Goal: Task Accomplishment & Management: Manage account settings

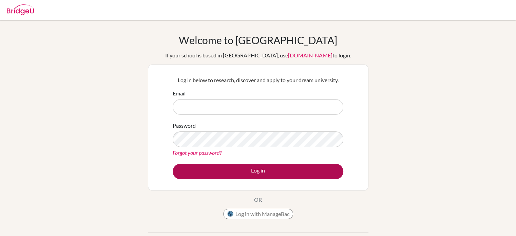
type input "tony.presland@issrclassroom.se"
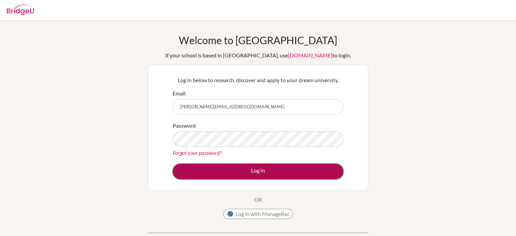
click at [259, 168] on button "Log in" at bounding box center [258, 171] width 171 height 16
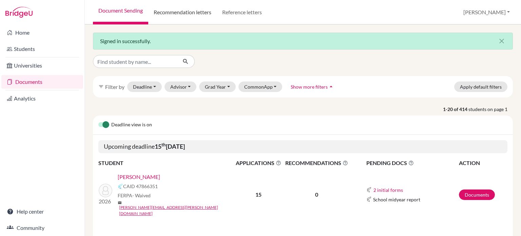
click at [199, 15] on link "Recommendation letters" at bounding box center [182, 12] width 68 height 24
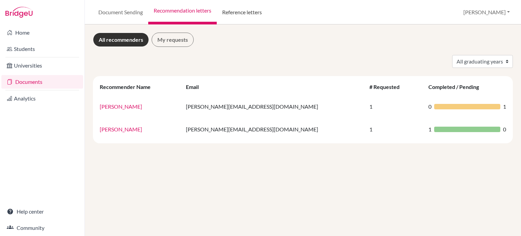
click at [239, 12] on link "Reference letters" at bounding box center [242, 12] width 51 height 24
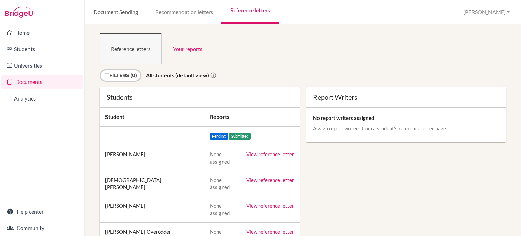
click at [120, 13] on link "Document Sending" at bounding box center [116, 12] width 62 height 24
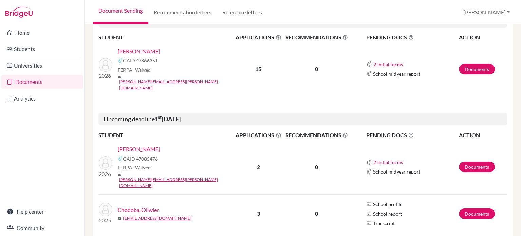
scroll to position [102, 0]
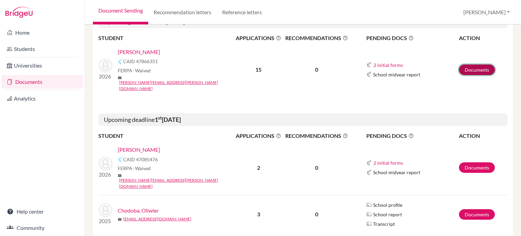
click at [472, 64] on link "Documents" at bounding box center [477, 69] width 36 height 11
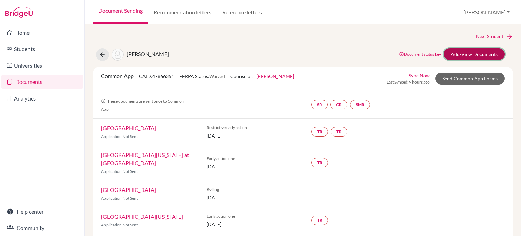
click at [461, 53] on link "Add/View Documents" at bounding box center [474, 54] width 61 height 12
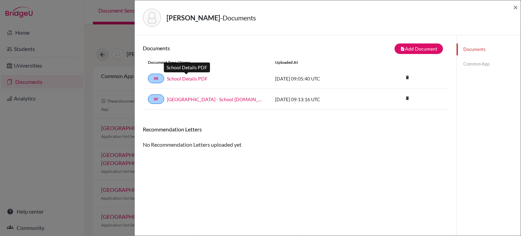
click at [185, 77] on link "School Details PDF" at bounding box center [187, 78] width 41 height 7
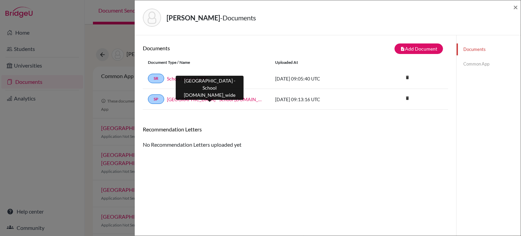
click at [219, 97] on link "ISSR BridgeU - School Profile.school_wide" at bounding box center [216, 99] width 98 height 7
click at [215, 99] on link "ISSR BridgeU - School Profile.school_wide" at bounding box center [216, 99] width 98 height 7
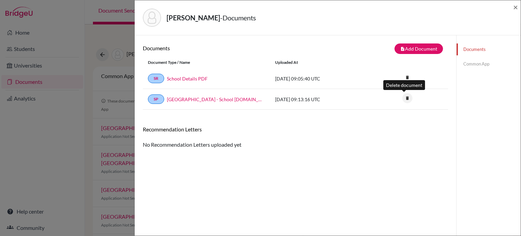
click at [405, 100] on icon "delete" at bounding box center [407, 98] width 10 height 10
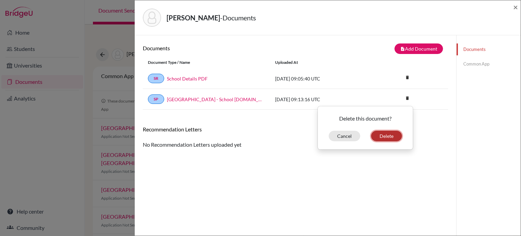
click at [381, 135] on button "Delete" at bounding box center [386, 136] width 31 height 11
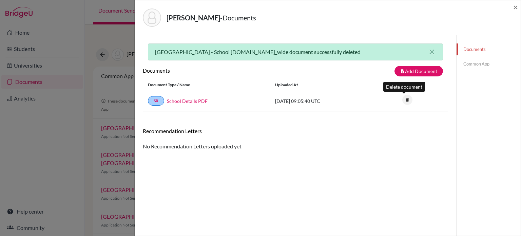
click at [405, 98] on icon "delete" at bounding box center [407, 100] width 10 height 10
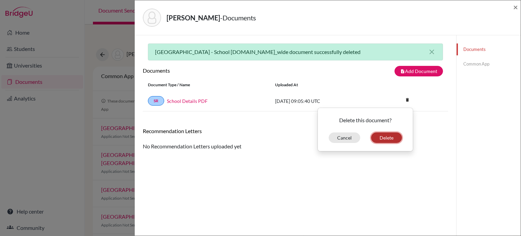
click at [390, 138] on button "Delete" at bounding box center [386, 137] width 31 height 11
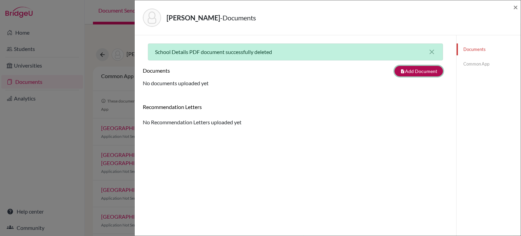
click at [412, 70] on button "note_add Add Document" at bounding box center [418, 71] width 48 height 11
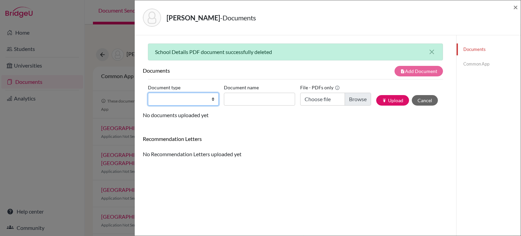
click at [210, 99] on select "Change explanation for Common App reports Counselor recommendation Internationa…" at bounding box center [183, 99] width 71 height 13
select select "1"
click at [148, 93] on select "Change explanation for Common App reports Counselor recommendation Internationa…" at bounding box center [183, 99] width 71 height 13
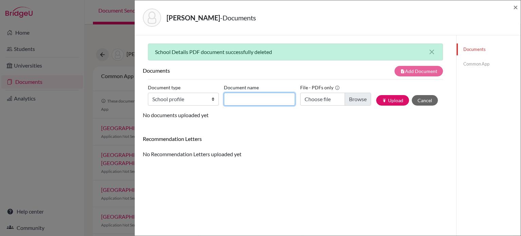
click at [265, 97] on input "Document name" at bounding box center [259, 99] width 71 height 13
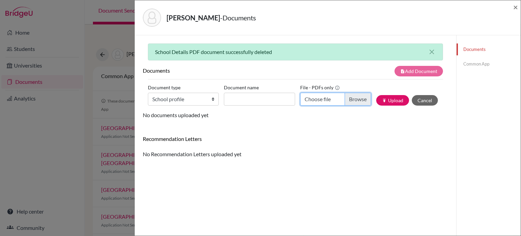
click at [349, 96] on input "Choose file" at bounding box center [335, 99] width 71 height 13
type input "C:\fakepath\ISSR BridgeU - School Profile - Google Docs.pdf"
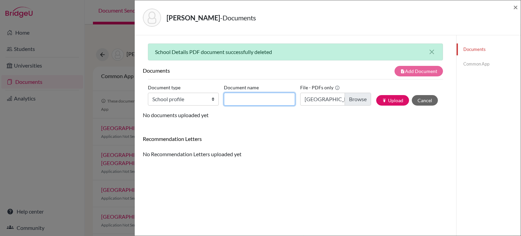
click at [231, 99] on input "Document name" at bounding box center [259, 99] width 71 height 13
type input "ISSR"
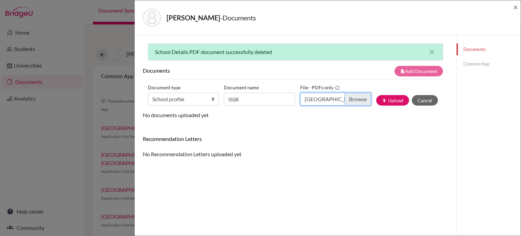
click at [301, 98] on input "ISSR BridgeU - School Profile - Google Docs.pdf" at bounding box center [335, 99] width 71 height 13
click at [346, 100] on input "Choose file" at bounding box center [335, 99] width 71 height 13
type input "C:\fakepath\ISSR - School Profile.pdf"
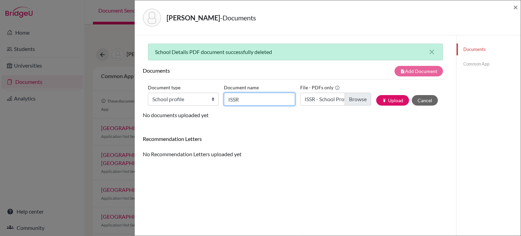
click at [246, 98] on input "ISSR" at bounding box center [259, 99] width 71 height 13
type input "ISSR School Profile"
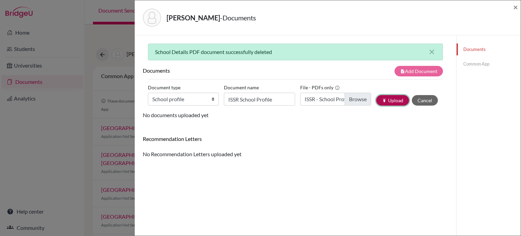
click at [391, 100] on button "publish Upload" at bounding box center [392, 100] width 33 height 11
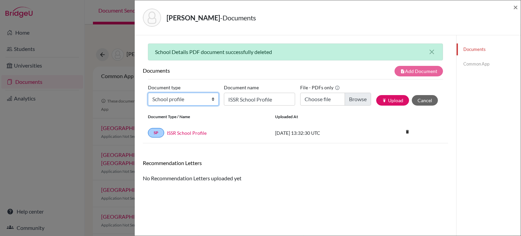
click at [211, 99] on select "Change explanation for Common App reports Counselor recommendation Internationa…" at bounding box center [183, 99] width 71 height 13
select select "44"
click at [148, 93] on select "Change explanation for Common App reports Counselor recommendation Internationa…" at bounding box center [183, 99] width 71 height 13
click at [478, 63] on link "Common App" at bounding box center [488, 64] width 64 height 12
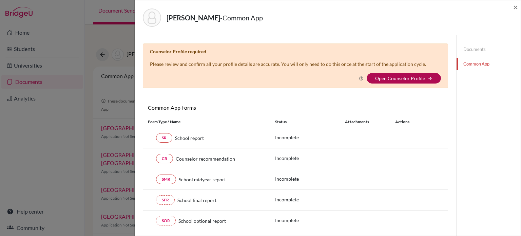
click at [406, 80] on link "Open Counselor Profile" at bounding box center [400, 78] width 50 height 6
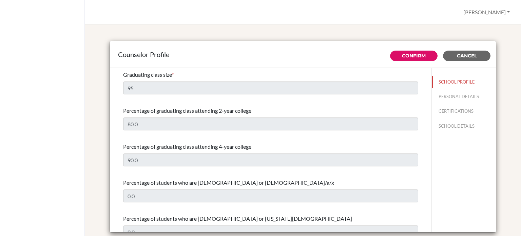
select select "0"
select select "323763"
click at [446, 95] on button "PERSONAL DETAILS" at bounding box center [464, 97] width 64 height 12
type input "[PERSON_NAME]"
type input "Presland"
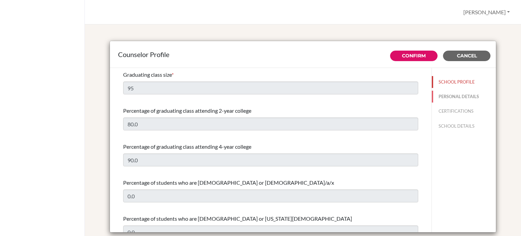
type input "Advisor"
type input "46.761291465"
type input "[PERSON_NAME][EMAIL_ADDRESS][DOMAIN_NAME]"
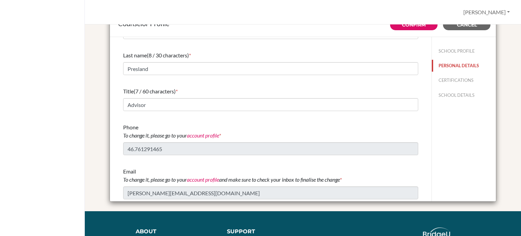
scroll to position [32, 0]
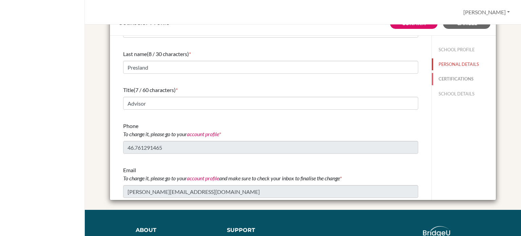
click at [450, 77] on button "CERTIFICATIONS" at bounding box center [464, 79] width 64 height 12
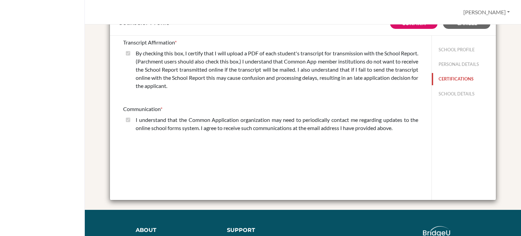
scroll to position [0, 0]
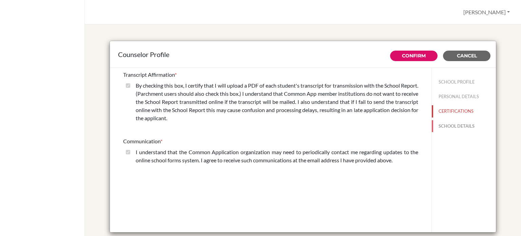
click at [450, 124] on button "SCHOOL DETAILS" at bounding box center [464, 126] width 64 height 12
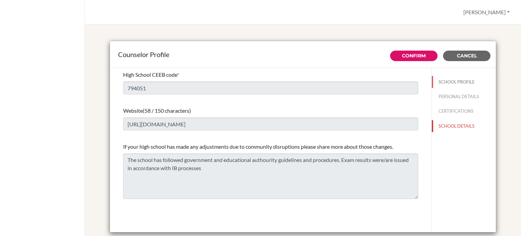
click at [452, 83] on button "SCHOOL PROFILE" at bounding box center [464, 82] width 64 height 12
type input "95"
type input "80.0"
select select "0"
select select "323763"
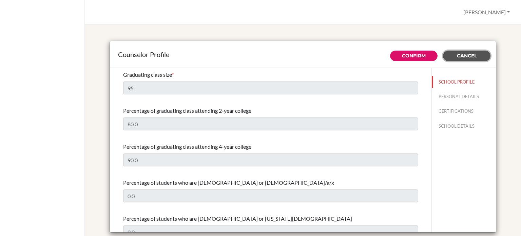
click at [471, 56] on span "Cancel" at bounding box center [467, 56] width 20 height 6
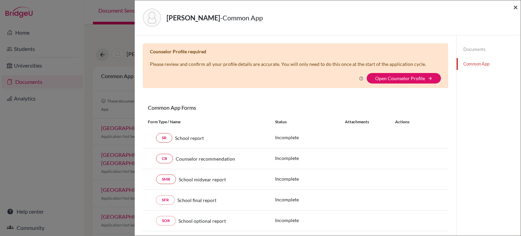
click at [516, 4] on span "×" at bounding box center [515, 7] width 5 height 10
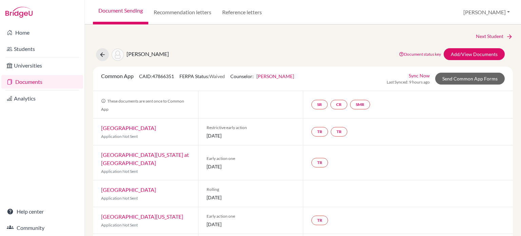
click at [31, 83] on link "Documents" at bounding box center [42, 82] width 82 height 14
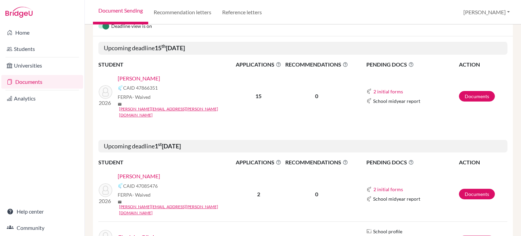
scroll to position [77, 0]
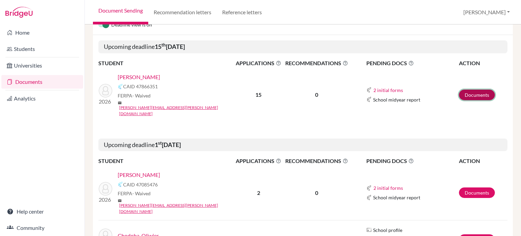
click at [466, 90] on link "Documents" at bounding box center [477, 95] width 36 height 11
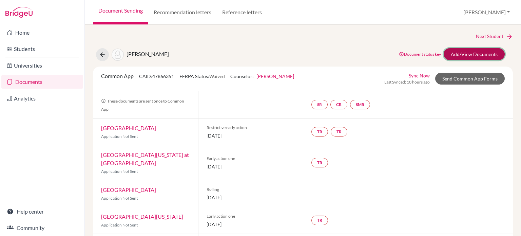
click at [452, 53] on link "Add/View Documents" at bounding box center [474, 54] width 61 height 12
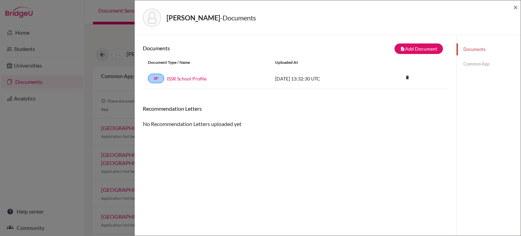
click at [474, 68] on link "Common App" at bounding box center [488, 64] width 64 height 12
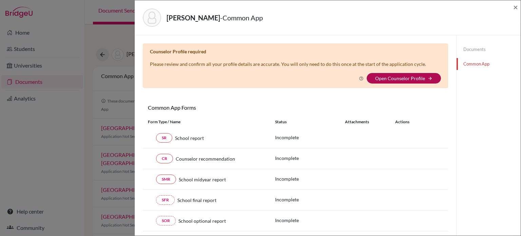
click at [411, 75] on link "Open Counselor Profile" at bounding box center [400, 78] width 50 height 6
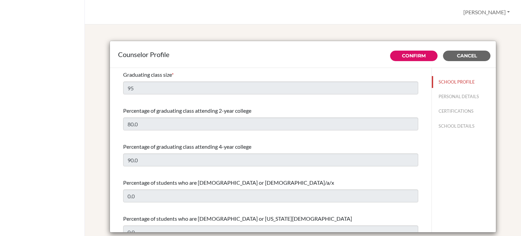
select select "0"
select select "323763"
click at [212, 95] on div "Graduating class size * 95" at bounding box center [270, 82] width 295 height 29
click at [461, 55] on span "Cancel" at bounding box center [467, 56] width 20 height 6
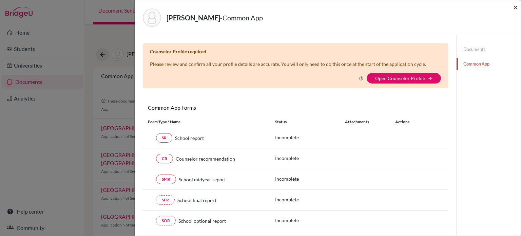
click at [515, 7] on span "×" at bounding box center [515, 7] width 5 height 10
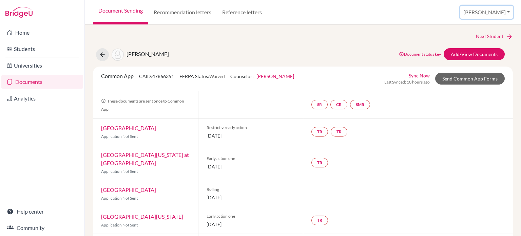
click at [509, 14] on button "[PERSON_NAME]" at bounding box center [486, 12] width 53 height 13
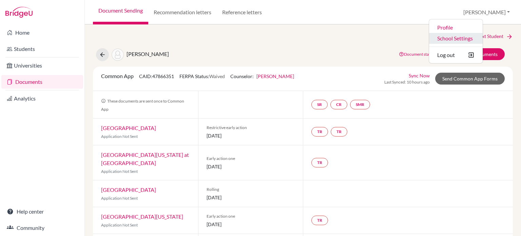
click at [483, 36] on link "School Settings" at bounding box center [456, 38] width 54 height 11
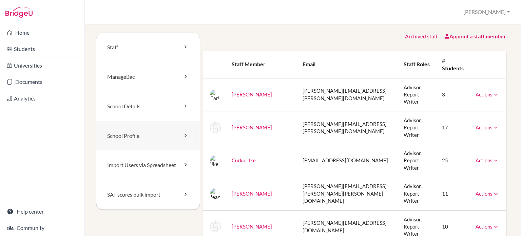
click at [167, 135] on link "School Profile" at bounding box center [147, 136] width 103 height 30
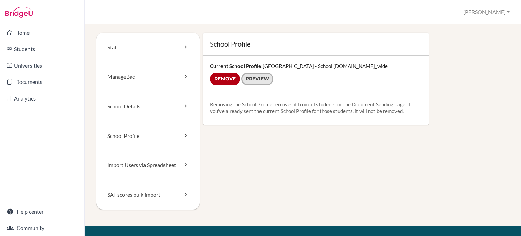
click at [255, 80] on link "Preview" at bounding box center [257, 79] width 32 height 13
click at [229, 79] on input "Remove" at bounding box center [225, 79] width 30 height 13
click at [217, 79] on form "Remove Preview" at bounding box center [316, 79] width 212 height 13
click at [150, 141] on link "School Profile" at bounding box center [147, 136] width 103 height 30
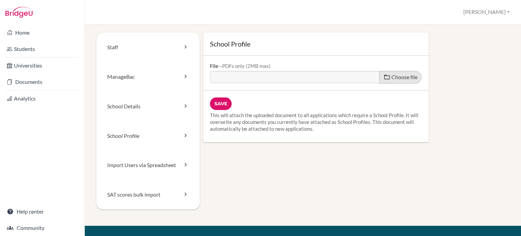
click at [398, 77] on span "Choose file" at bounding box center [404, 77] width 26 height 6
click at [314, 77] on input "Choose file" at bounding box center [262, 75] width 104 height 8
type input "C:\fakepath\ISSR - School Profile.pdf"
type input "ISSR - School Profile.pdf"
click at [222, 103] on input "Save" at bounding box center [221, 103] width 22 height 13
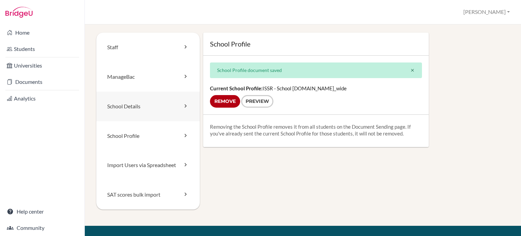
click at [142, 105] on link "School Details" at bounding box center [147, 107] width 103 height 30
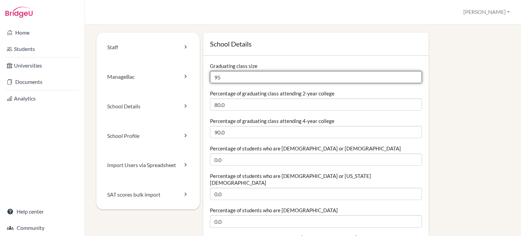
drag, startPoint x: 216, startPoint y: 78, endPoint x: 212, endPoint y: 78, distance: 4.1
click at [212, 78] on input "95" at bounding box center [316, 77] width 212 height 12
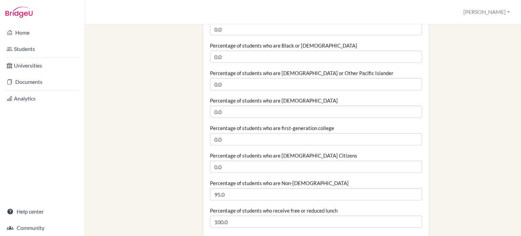
scroll to position [193, 0]
type input "85"
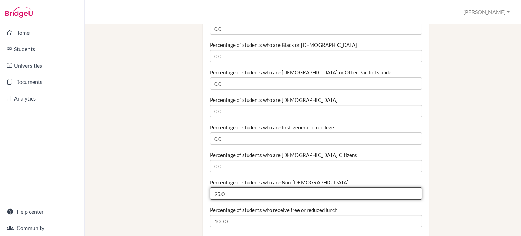
drag, startPoint x: 224, startPoint y: 188, endPoint x: 207, endPoint y: 188, distance: 17.0
click at [409, 187] on input "95.01" at bounding box center [316, 193] width 212 height 12
click at [409, 187] on input "95.02" at bounding box center [316, 193] width 212 height 12
click at [227, 187] on input "95.02" at bounding box center [316, 193] width 212 height 12
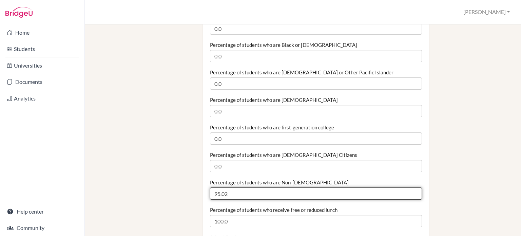
click at [218, 187] on input "95.02" at bounding box center [316, 193] width 212 height 12
type input "98"
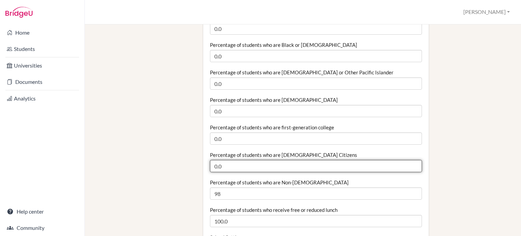
drag, startPoint x: 228, startPoint y: 160, endPoint x: 207, endPoint y: 161, distance: 21.7
type input "2"
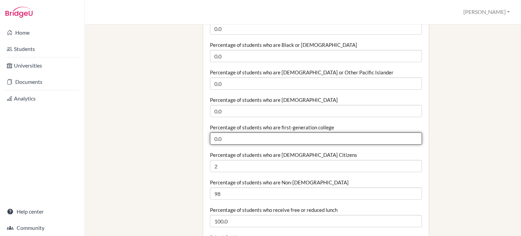
click at [232, 132] on input "0.0" at bounding box center [316, 138] width 212 height 12
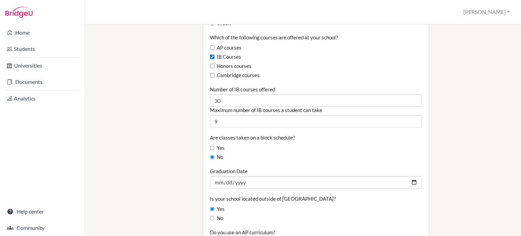
scroll to position [461, 0]
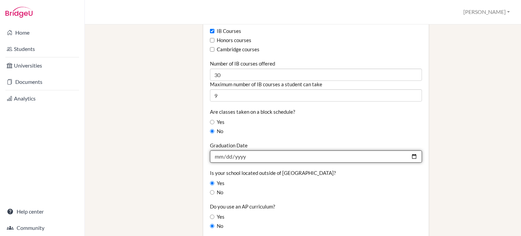
click at [231, 151] on input "2024-06-10" at bounding box center [316, 156] width 212 height 12
click at [410, 150] on input "2024-06-10" at bounding box center [316, 156] width 212 height 12
type input "[DATE]"
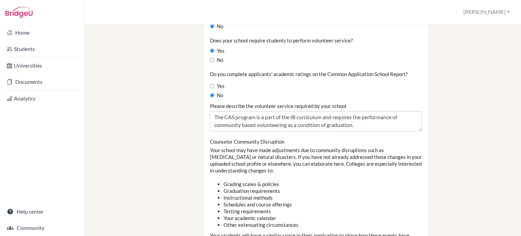
scroll to position [475, 0]
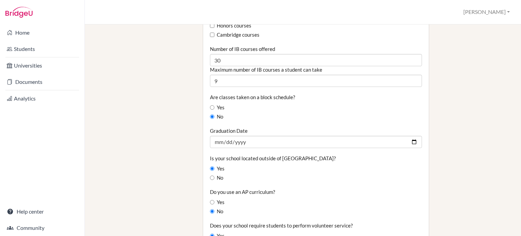
click at [521, 56] on div "Staff ManageBac School Details School Profile Import Users via Spreadsheet SAT …" at bounding box center [303, 129] width 436 height 211
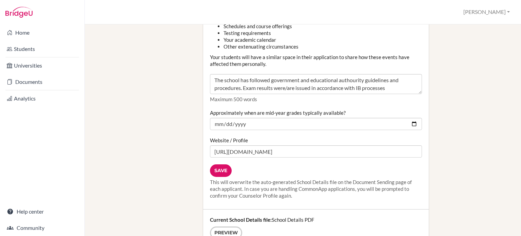
scroll to position [839, 0]
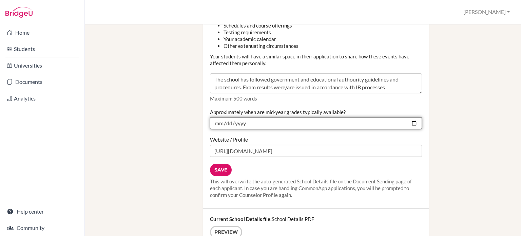
click at [411, 117] on input "2024-12-20" at bounding box center [316, 123] width 212 height 12
type input "[DATE]"
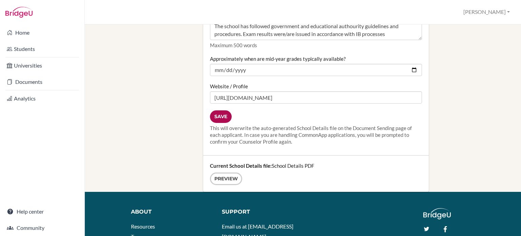
click at [220, 110] on input "Save" at bounding box center [221, 116] width 22 height 13
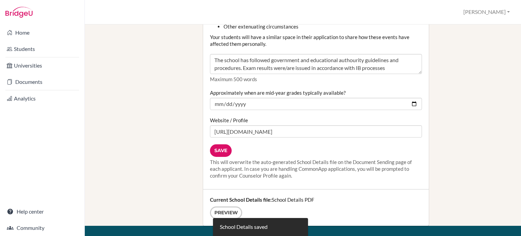
scroll to position [952, 0]
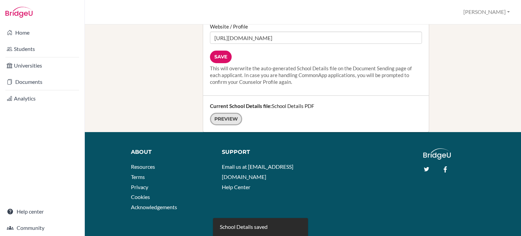
click at [229, 113] on link "Preview" at bounding box center [226, 119] width 32 height 13
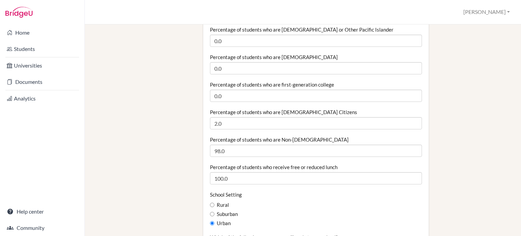
scroll to position [0, 0]
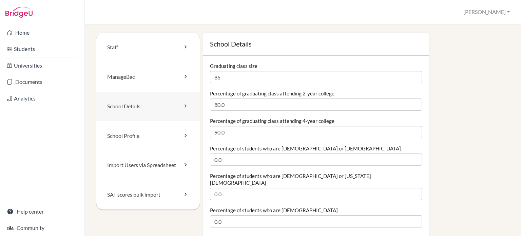
click at [144, 105] on link "School Details" at bounding box center [147, 107] width 103 height 30
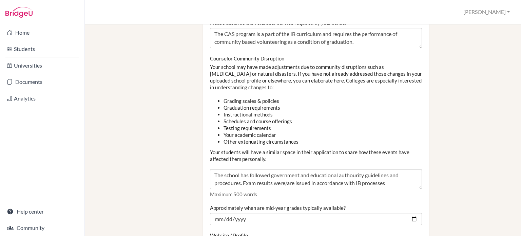
scroll to position [952, 0]
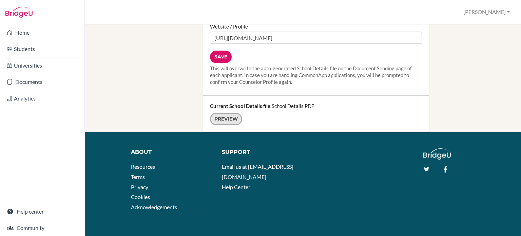
click at [229, 113] on link "Preview" at bounding box center [226, 119] width 32 height 13
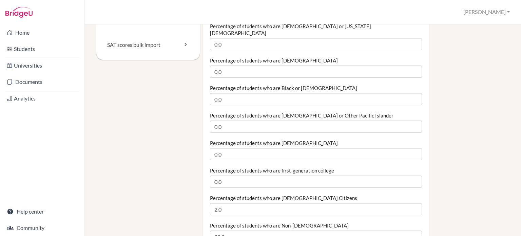
scroll to position [0, 0]
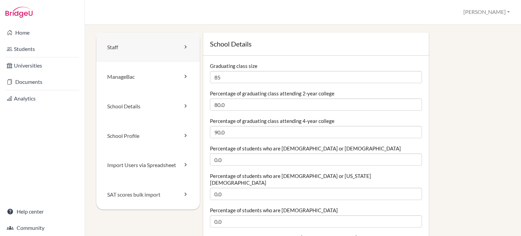
click at [160, 45] on link "Staff" at bounding box center [147, 48] width 103 height 30
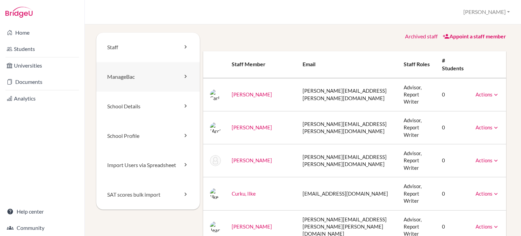
click at [164, 77] on link "ManageBac" at bounding box center [147, 77] width 103 height 30
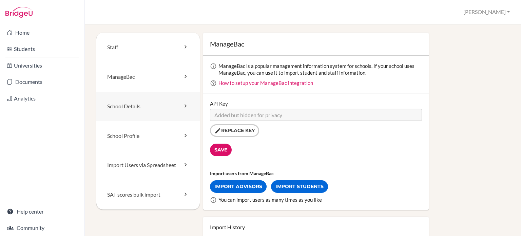
click at [157, 101] on link "School Details" at bounding box center [147, 107] width 103 height 30
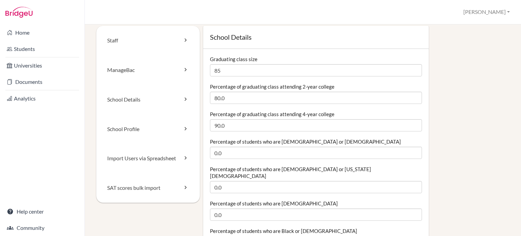
scroll to position [5, 0]
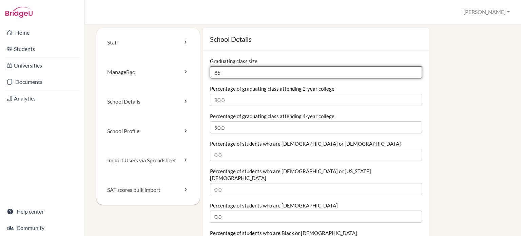
click at [230, 72] on input "85" at bounding box center [316, 72] width 212 height 12
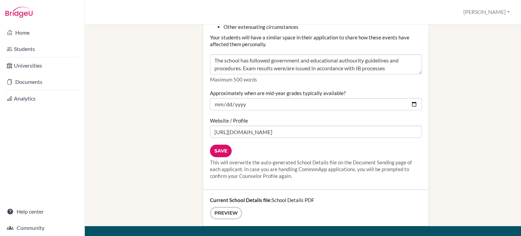
scroll to position [952, 0]
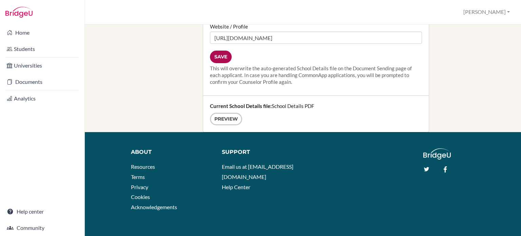
type input "81"
click at [222, 51] on input "Save" at bounding box center [221, 57] width 22 height 13
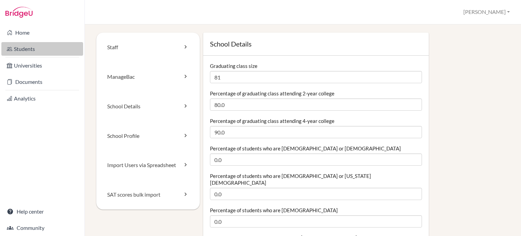
click at [30, 50] on link "Students" at bounding box center [42, 49] width 82 height 14
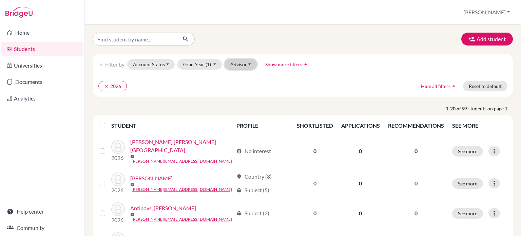
click at [246, 66] on button "Advisor" at bounding box center [240, 64] width 32 height 11
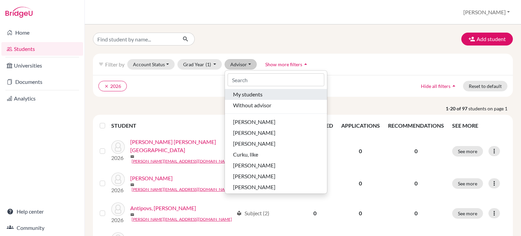
click at [251, 95] on span "My students" at bounding box center [248, 94] width 30 height 8
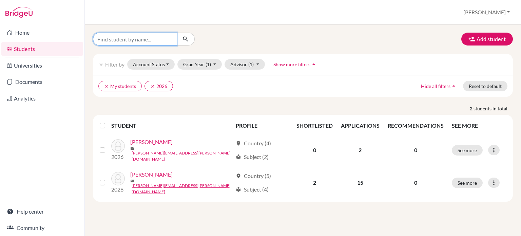
click at [130, 41] on input "Find student by name..." at bounding box center [135, 39] width 84 height 13
click at [216, 93] on div "clear My students clear 2026 Hide all filters arrow_drop_up Reset to default" at bounding box center [303, 86] width 420 height 22
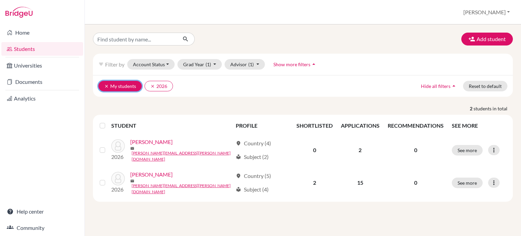
click at [107, 84] on icon "clear" at bounding box center [106, 86] width 5 height 5
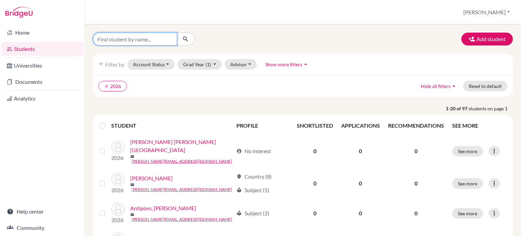
click at [121, 41] on input "Find student by name..." at bounding box center [135, 39] width 84 height 13
type input "killian"
click at [189, 39] on icon "submit" at bounding box center [185, 39] width 7 height 7
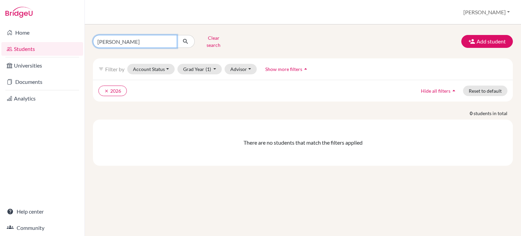
click at [122, 43] on input "killian" at bounding box center [135, 41] width 84 height 13
type input "kilian"
click button "submit" at bounding box center [186, 41] width 18 height 13
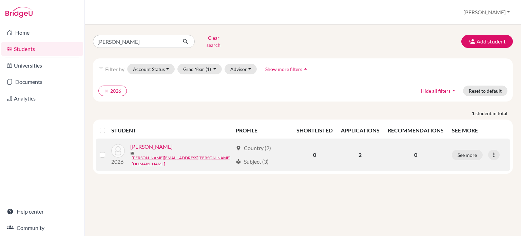
click at [155, 143] on link "KILIAN, Gabriel" at bounding box center [151, 146] width 42 height 8
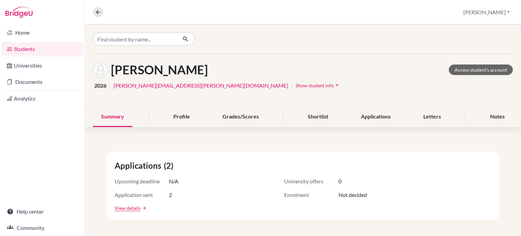
click at [334, 84] on icon "arrow_drop_down" at bounding box center [337, 85] width 7 height 7
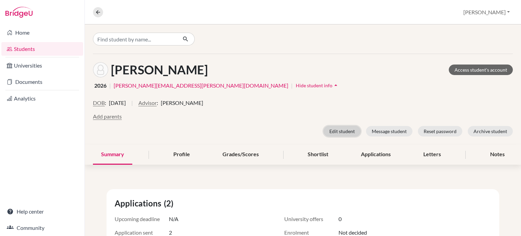
click at [346, 129] on button "Edit student" at bounding box center [342, 131] width 37 height 11
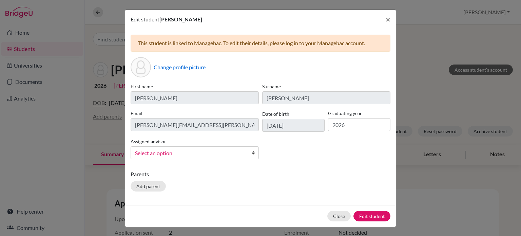
click at [207, 152] on span "Select an option" at bounding box center [188, 153] width 106 height 9
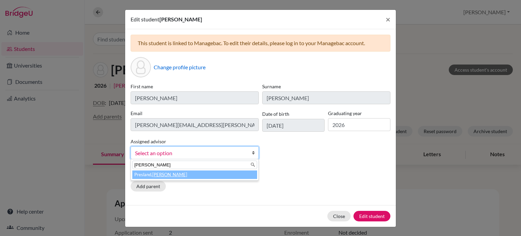
type input "tony"
click at [195, 174] on li "Presland, Tony" at bounding box center [194, 174] width 125 height 8
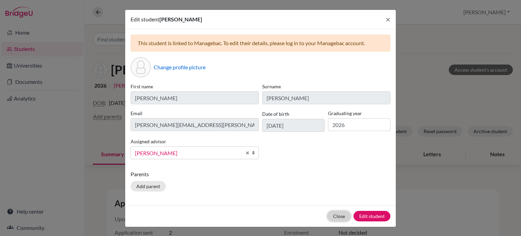
click at [336, 215] on button "Close" at bounding box center [338, 216] width 23 height 11
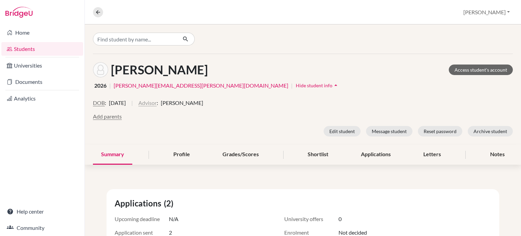
click at [157, 102] on button "Advisor" at bounding box center [147, 103] width 18 height 8
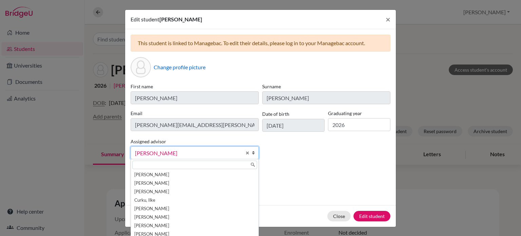
scroll to position [148, 0]
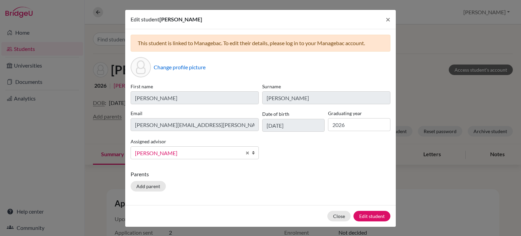
click at [186, 151] on span "Spires, Phil" at bounding box center [188, 153] width 106 height 9
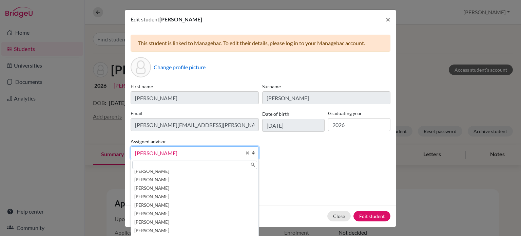
click at [186, 151] on span "Spires, Phil" at bounding box center [188, 153] width 106 height 9
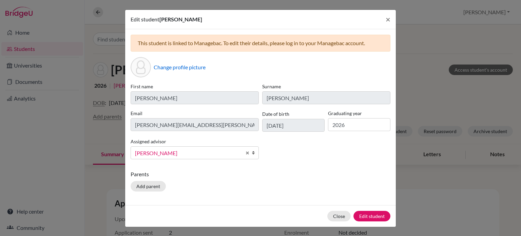
click at [185, 153] on span "Spires, Phil" at bounding box center [188, 153] width 106 height 9
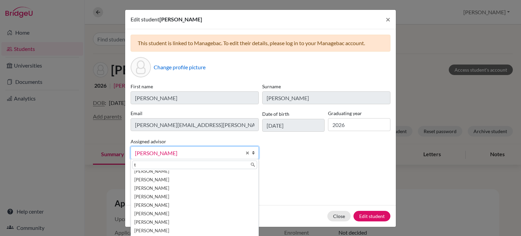
scroll to position [0, 0]
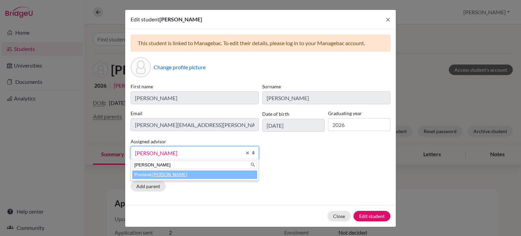
type input "tony"
click at [167, 173] on li "Presland, Tony" at bounding box center [194, 174] width 125 height 8
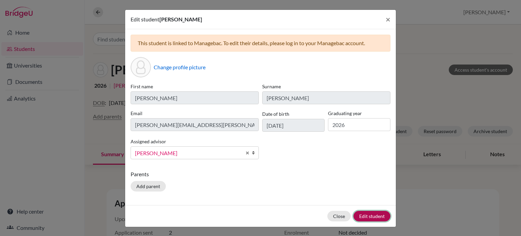
click at [365, 217] on button "Edit student" at bounding box center [371, 216] width 37 height 11
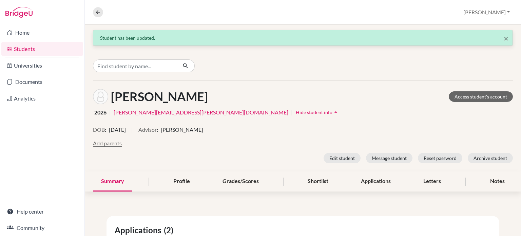
click at [27, 47] on link "Students" at bounding box center [42, 49] width 82 height 14
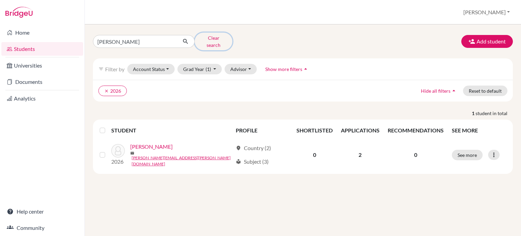
click at [211, 40] on button "Clear search" at bounding box center [214, 42] width 38 height 18
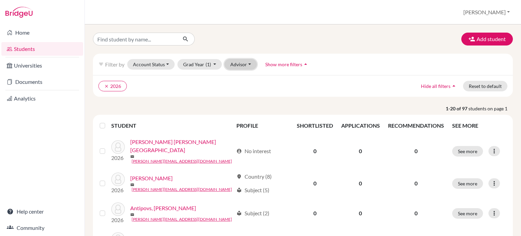
click at [231, 64] on button "Advisor" at bounding box center [240, 64] width 32 height 11
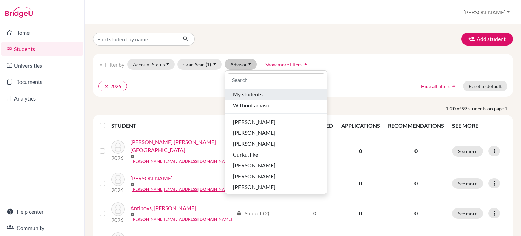
click at [241, 96] on span "My students" at bounding box center [248, 94] width 30 height 8
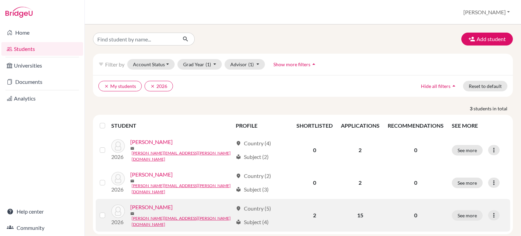
click at [182, 203] on div "[PERSON_NAME]" at bounding box center [181, 207] width 102 height 8
click at [141, 203] on link "[PERSON_NAME]" at bounding box center [151, 207] width 42 height 8
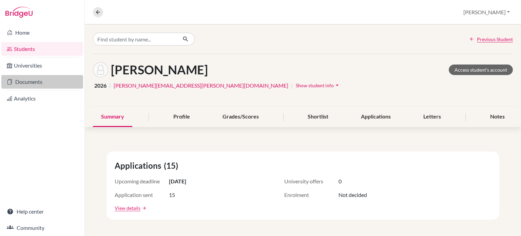
click at [35, 84] on link "Documents" at bounding box center [42, 82] width 82 height 14
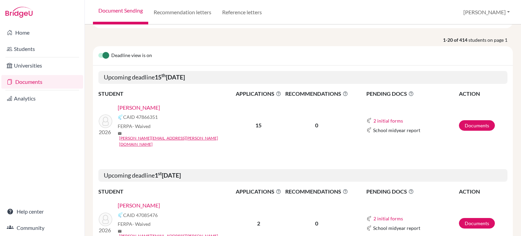
scroll to position [50, 0]
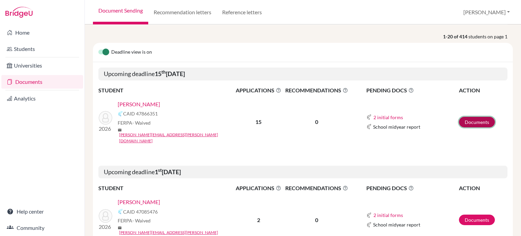
click at [461, 117] on link "Documents" at bounding box center [477, 122] width 36 height 11
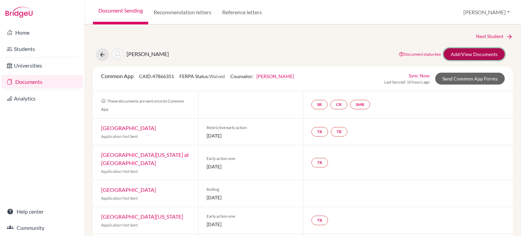
click at [457, 54] on link "Add/View Documents" at bounding box center [474, 54] width 61 height 12
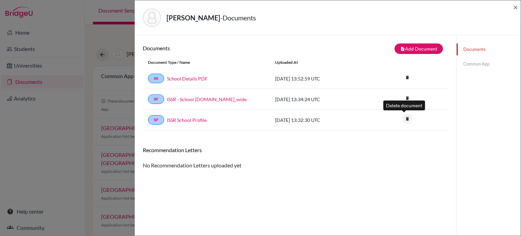
click at [405, 118] on icon "delete" at bounding box center [407, 119] width 10 height 10
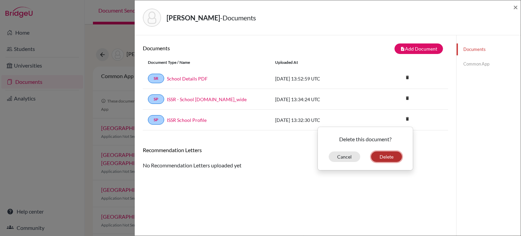
click at [380, 157] on button "Delete" at bounding box center [386, 156] width 31 height 11
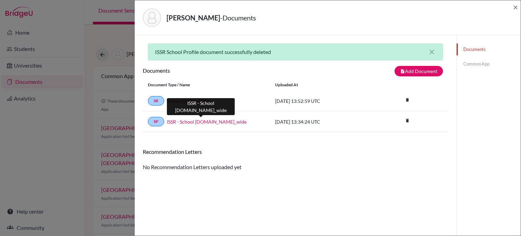
click at [184, 120] on link "ISSR - School Profile.school_wide" at bounding box center [207, 121] width 80 height 7
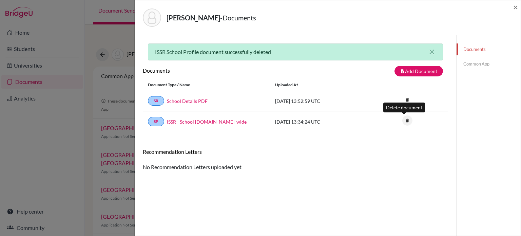
click at [404, 120] on icon "delete" at bounding box center [407, 120] width 10 height 10
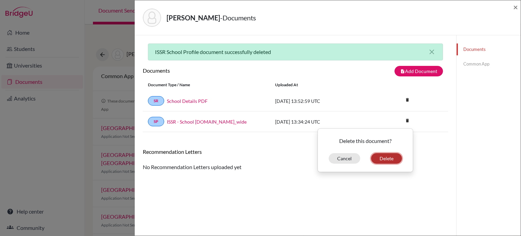
click at [379, 156] on button "Delete" at bounding box center [386, 158] width 31 height 11
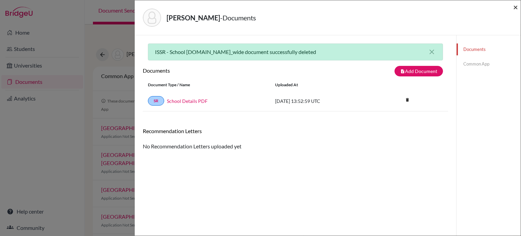
click at [515, 6] on span "×" at bounding box center [515, 7] width 5 height 10
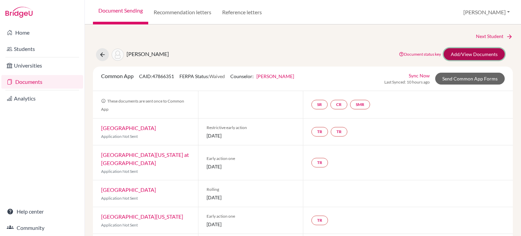
click at [458, 55] on link "Add/View Documents" at bounding box center [474, 54] width 61 height 12
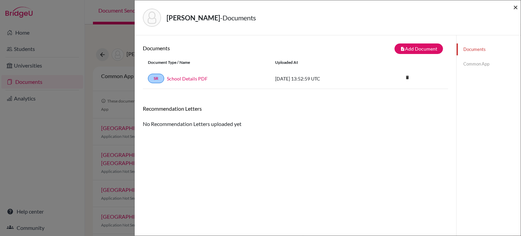
click at [514, 8] on span "×" at bounding box center [515, 7] width 5 height 10
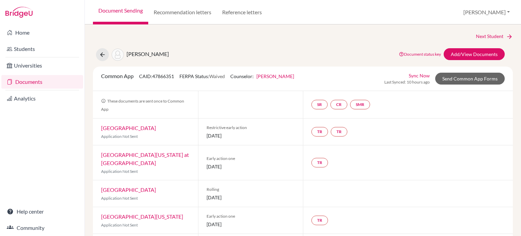
click at [29, 84] on link "Documents" at bounding box center [42, 82] width 82 height 14
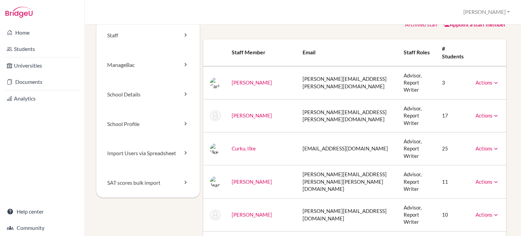
scroll to position [12, 0]
click at [158, 120] on link "School Profile" at bounding box center [147, 124] width 103 height 30
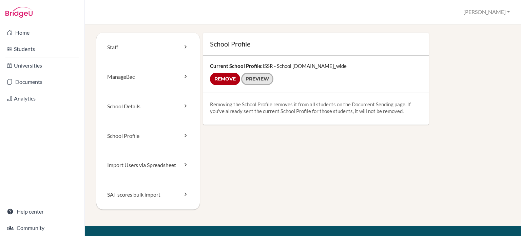
click at [257, 81] on link "Preview" at bounding box center [257, 79] width 32 height 13
click at [227, 79] on input "Remove" at bounding box center [225, 79] width 30 height 13
click at [223, 79] on form "Remove Preview" at bounding box center [316, 79] width 212 height 13
click at [136, 127] on link "School Profile" at bounding box center [147, 136] width 103 height 30
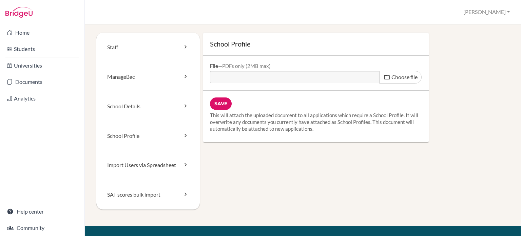
click at [447, 52] on div "School Profile File PDFs only (2MB max) Choose file Save This will attach the u…" at bounding box center [355, 88] width 310 height 110
click at [396, 80] on span "Choose file" at bounding box center [404, 77] width 26 height 6
click at [314, 79] on input "Choose file" at bounding box center [262, 75] width 104 height 8
type input "C:\fakepath\ISSR - School Profile.pdf"
type input "ISSR - School Profile.pdf"
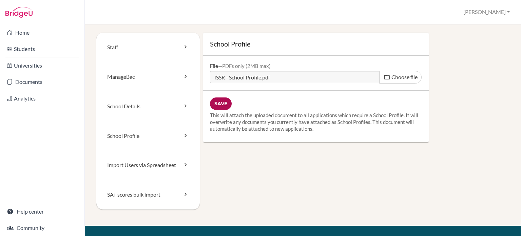
click at [220, 104] on input "Save" at bounding box center [221, 103] width 22 height 13
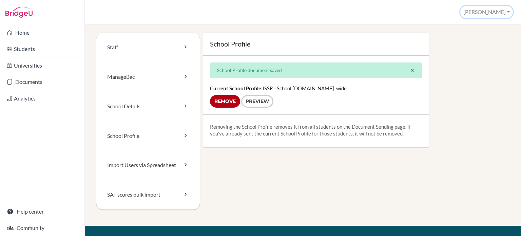
click at [496, 12] on button "[PERSON_NAME]" at bounding box center [486, 12] width 53 height 13
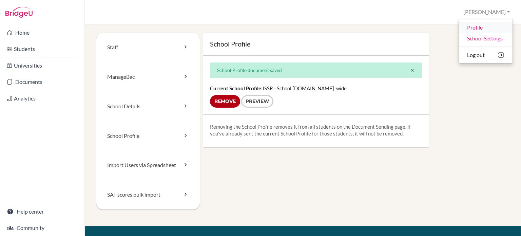
click at [483, 28] on link "Profile" at bounding box center [486, 27] width 54 height 11
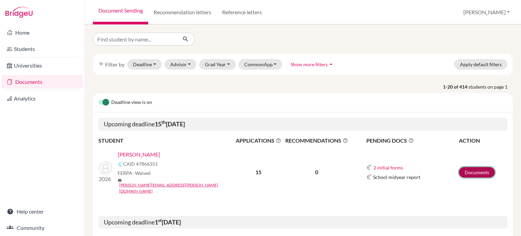
click at [470, 167] on link "Documents" at bounding box center [477, 172] width 36 height 11
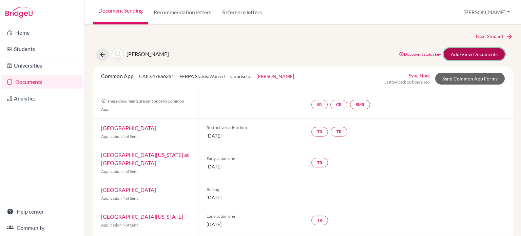
click at [457, 55] on link "Add/View Documents" at bounding box center [474, 54] width 61 height 12
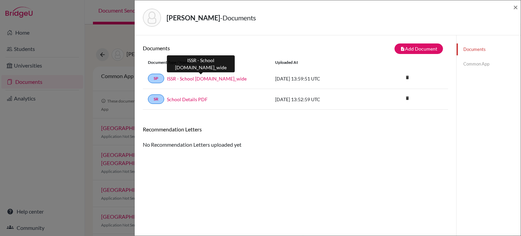
click at [200, 77] on link "ISSR - School [DOMAIN_NAME]_wide" at bounding box center [207, 78] width 80 height 7
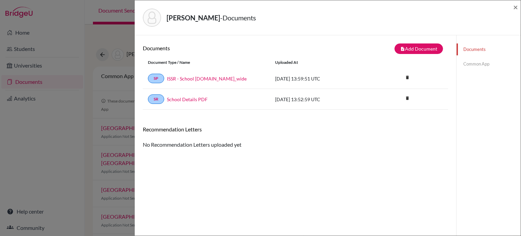
click at [463, 65] on link "Common App" at bounding box center [488, 64] width 64 height 12
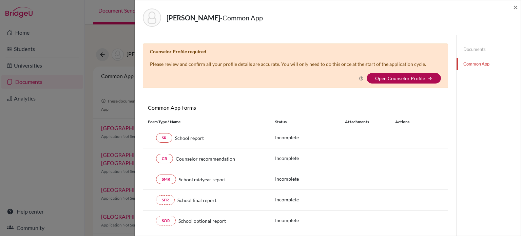
click at [403, 76] on link "Open Counselor Profile" at bounding box center [400, 78] width 50 height 6
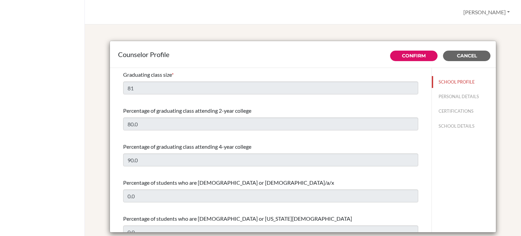
select select "0"
select select "353469"
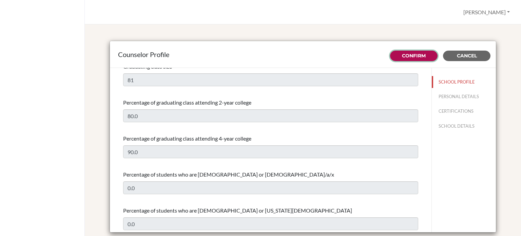
click at [403, 55] on link "Confirm" at bounding box center [414, 56] width 24 height 6
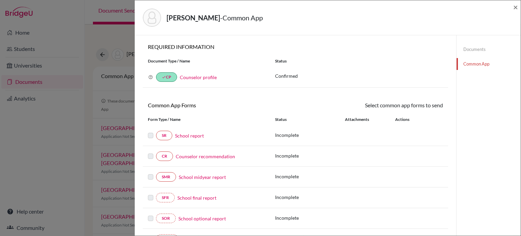
click at [466, 51] on link "Documents" at bounding box center [488, 49] width 64 height 12
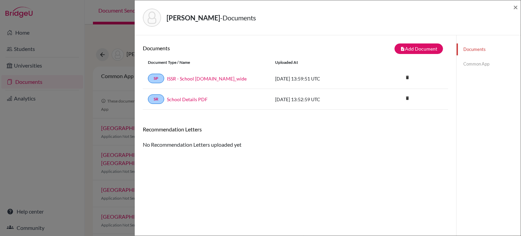
click at [469, 65] on link "Common App" at bounding box center [488, 64] width 64 height 12
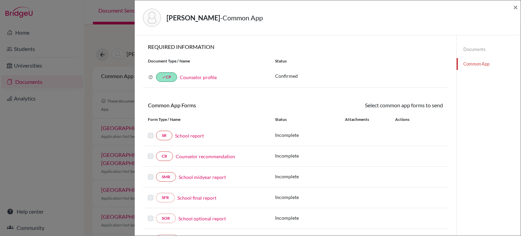
click at [189, 78] on link "Counselor profile" at bounding box center [198, 77] width 37 height 6
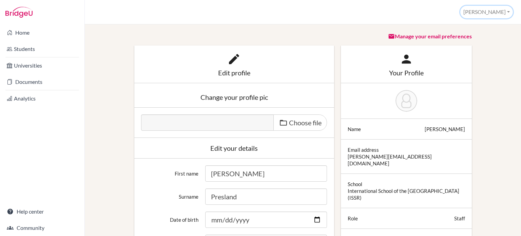
click at [506, 11] on button "[PERSON_NAME]" at bounding box center [486, 12] width 53 height 13
click at [487, 38] on link "School Settings" at bounding box center [486, 38] width 54 height 11
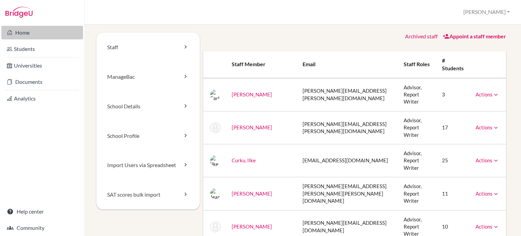
click at [25, 32] on link "Home" at bounding box center [42, 33] width 82 height 14
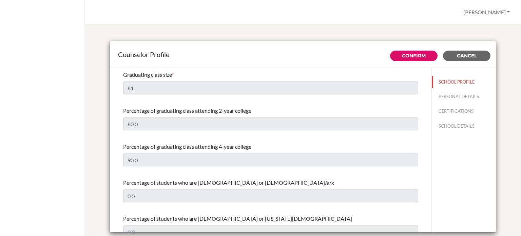
select select "0"
select select "353469"
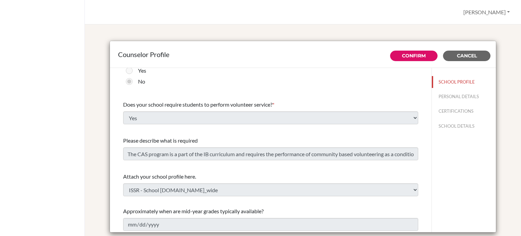
scroll to position [791, 0]
click at [452, 96] on button "PERSONAL DETAILS" at bounding box center [464, 97] width 64 height 12
type input "[PERSON_NAME]"
type input "Presland"
type input "Advisor"
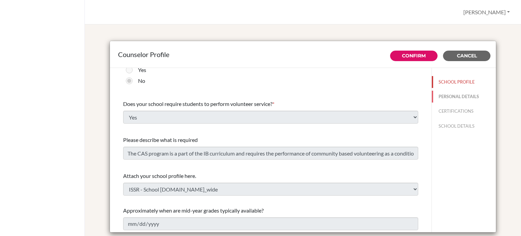
type input "46.761291465"
type input "[PERSON_NAME][EMAIL_ADDRESS][DOMAIN_NAME]"
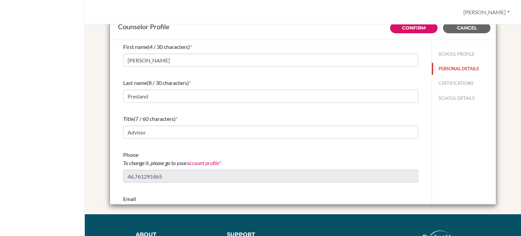
scroll to position [27, 0]
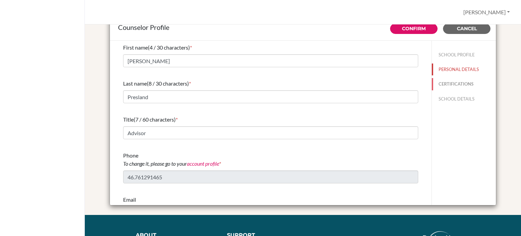
click at [451, 82] on button "CERTIFICATIONS" at bounding box center [464, 84] width 64 height 12
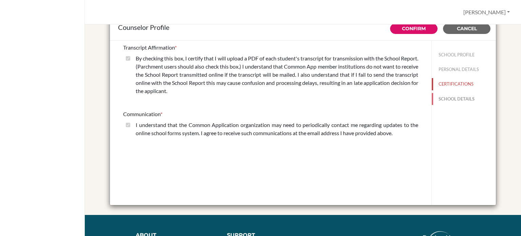
click at [452, 98] on button "SCHOOL DETAILS" at bounding box center [464, 99] width 64 height 12
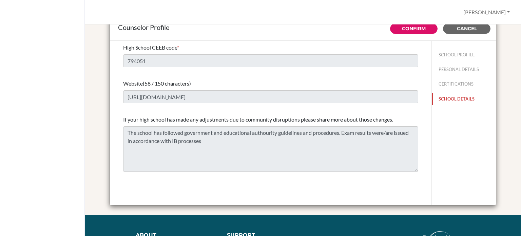
scroll to position [0, 0]
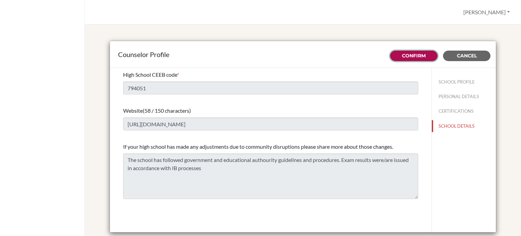
click at [420, 57] on link "Confirm" at bounding box center [414, 56] width 24 height 6
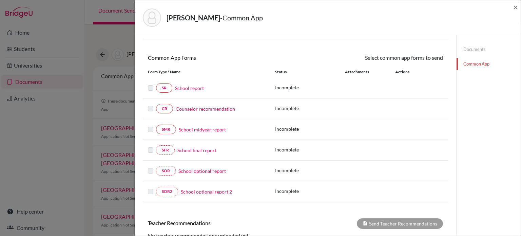
scroll to position [49, 0]
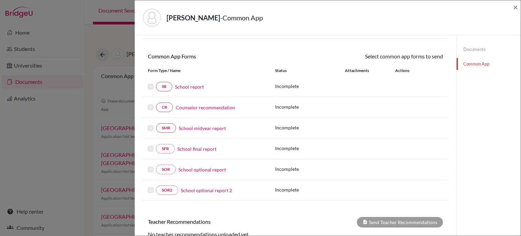
click at [154, 86] on div at bounding box center [152, 86] width 8 height 8
click at [150, 82] on label at bounding box center [150, 82] width 5 height 0
click at [169, 86] on link "SR" at bounding box center [164, 86] width 16 height 9
click at [166, 86] on link "SR" at bounding box center [164, 86] width 16 height 9
click at [474, 47] on link "Documents" at bounding box center [488, 49] width 64 height 12
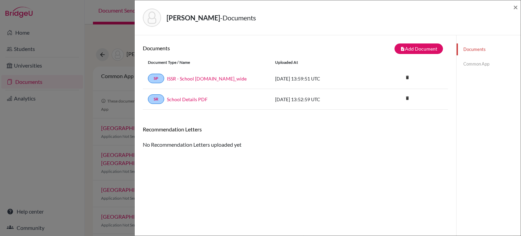
click at [464, 64] on link "Common App" at bounding box center [488, 64] width 64 height 12
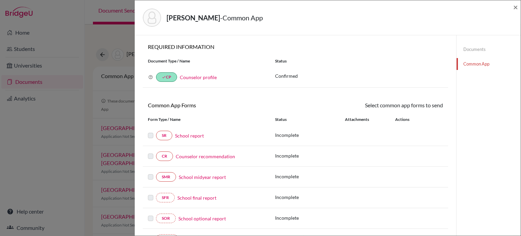
click at [473, 47] on link "Documents" at bounding box center [488, 49] width 64 height 12
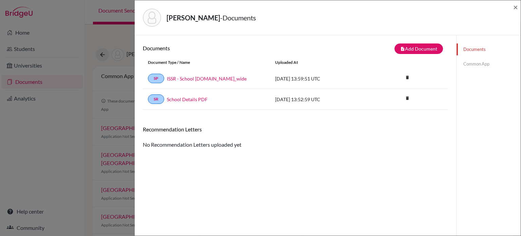
click at [473, 47] on link "Documents" at bounding box center [488, 49] width 64 height 12
click at [412, 46] on button "note_add Add Document" at bounding box center [418, 48] width 48 height 11
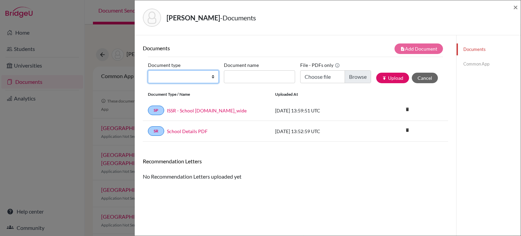
click at [211, 77] on select "Change explanation for Common App reports Counselor recommendation Internationa…" at bounding box center [183, 76] width 71 height 13
select select "2"
click at [148, 70] on select "Change explanation for Common App reports Counselor recommendation Internationa…" at bounding box center [183, 76] width 71 height 13
click at [212, 76] on select "Change explanation for Common App reports Counselor recommendation Internationa…" at bounding box center [183, 76] width 71 height 13
click at [148, 70] on select "Change explanation for Common App reports Counselor recommendation Internationa…" at bounding box center [183, 76] width 71 height 13
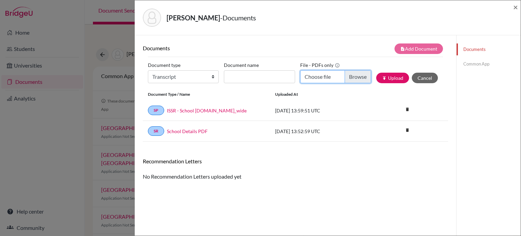
click at [351, 79] on input "Choose file" at bounding box center [335, 76] width 71 height 13
type input "C:\fakepath\Lisa Lee DP2 Predicted Grades.pdf"
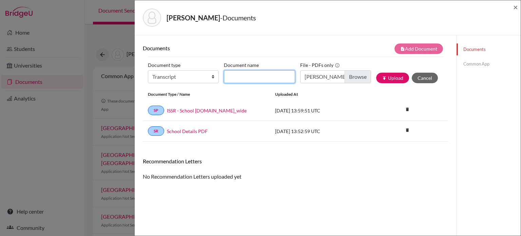
click at [253, 76] on input "Document name" at bounding box center [259, 76] width 71 height 13
type input "M"
type input "P"
type input "Lisa Lee Predicted IB Grades"
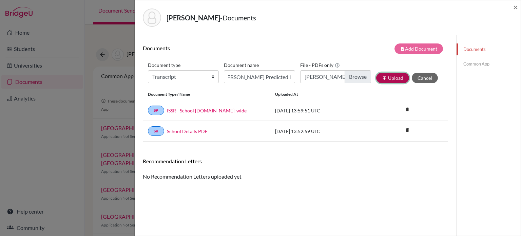
scroll to position [0, 0]
click at [384, 78] on button "publish Upload" at bounding box center [392, 78] width 33 height 11
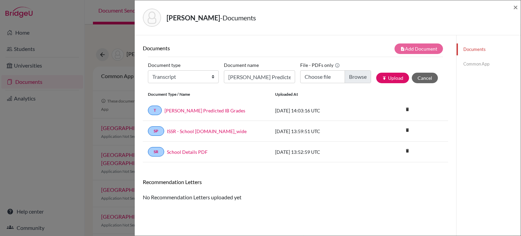
click at [474, 66] on link "Common App" at bounding box center [488, 64] width 64 height 12
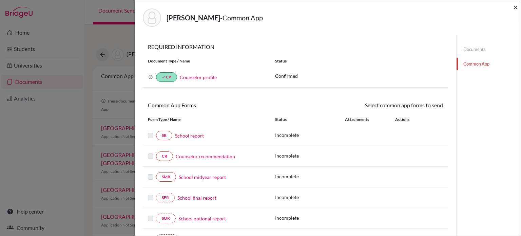
click at [516, 8] on span "×" at bounding box center [515, 7] width 5 height 10
